Goal: Find contact information: Find contact information

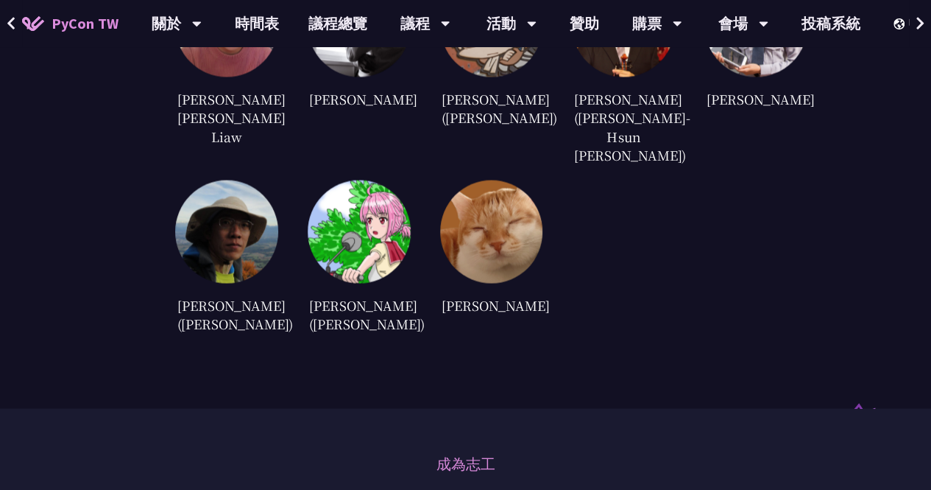
scroll to position [4100, 0]
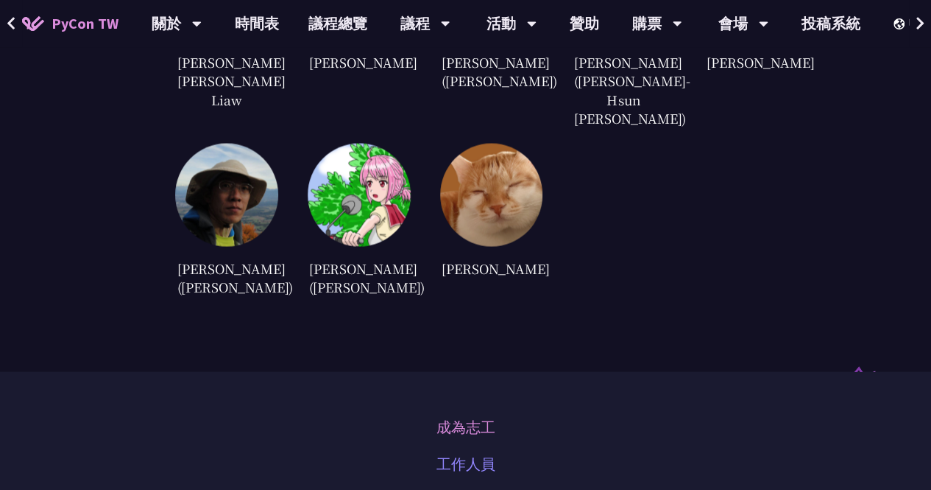
click at [478, 452] on link "工作人員" at bounding box center [466, 463] width 59 height 22
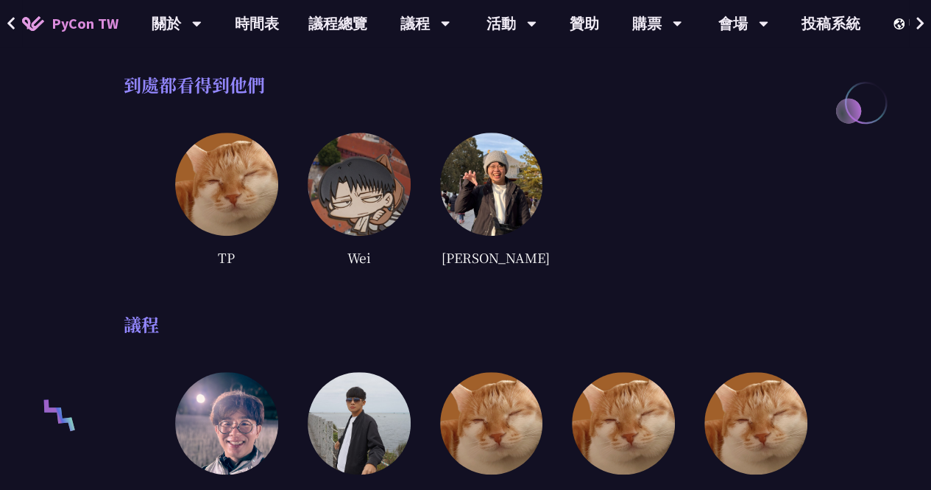
scroll to position [317, 0]
click at [475, 201] on img at bounding box center [491, 183] width 103 height 103
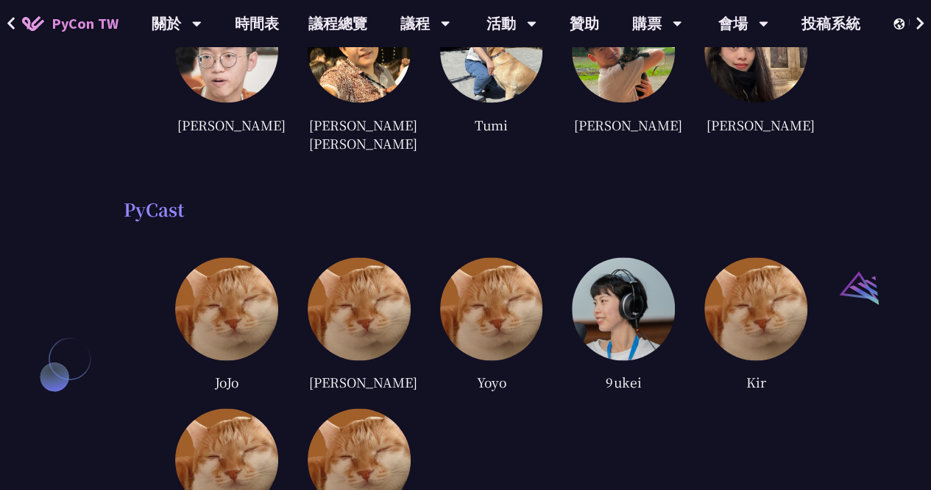
scroll to position [1022, 0]
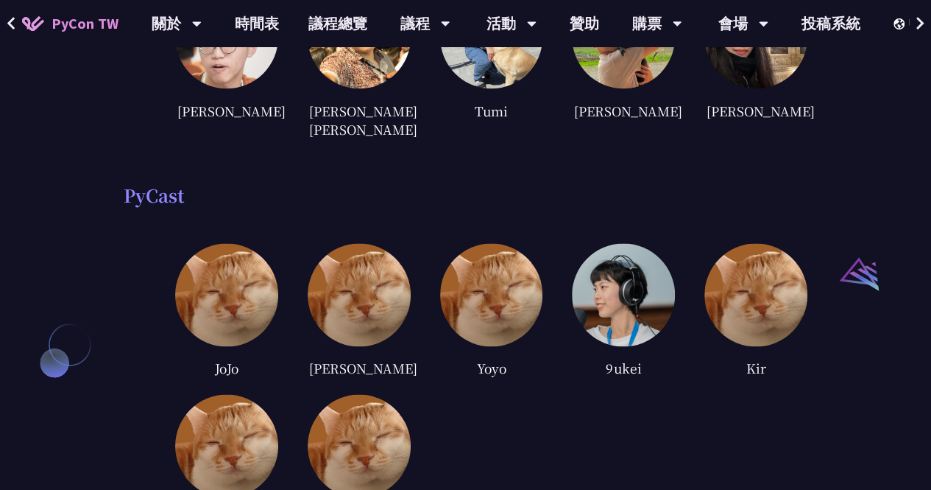
click at [634, 282] on img at bounding box center [623, 294] width 103 height 103
drag, startPoint x: 645, startPoint y: 333, endPoint x: 602, endPoint y: 332, distance: 42.7
click at [602, 357] on div "9ukei" at bounding box center [623, 368] width 103 height 22
copy div "9ukei"
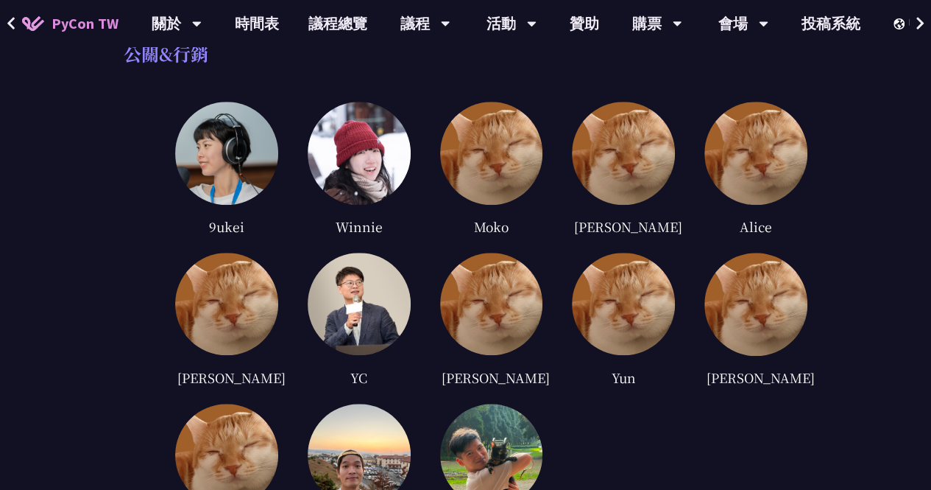
scroll to position [3327, 0]
drag, startPoint x: 330, startPoint y: 169, endPoint x: 381, endPoint y: 180, distance: 52.7
click at [381, 215] on div "Winnie" at bounding box center [359, 226] width 103 height 22
copy div "Winnie"
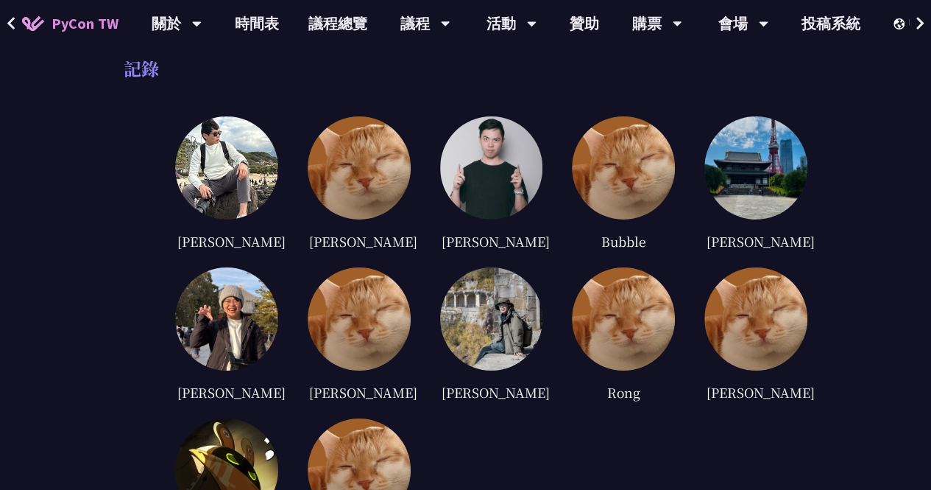
scroll to position [5152, 0]
